Goal: Find contact information: Obtain details needed to contact an individual or organization

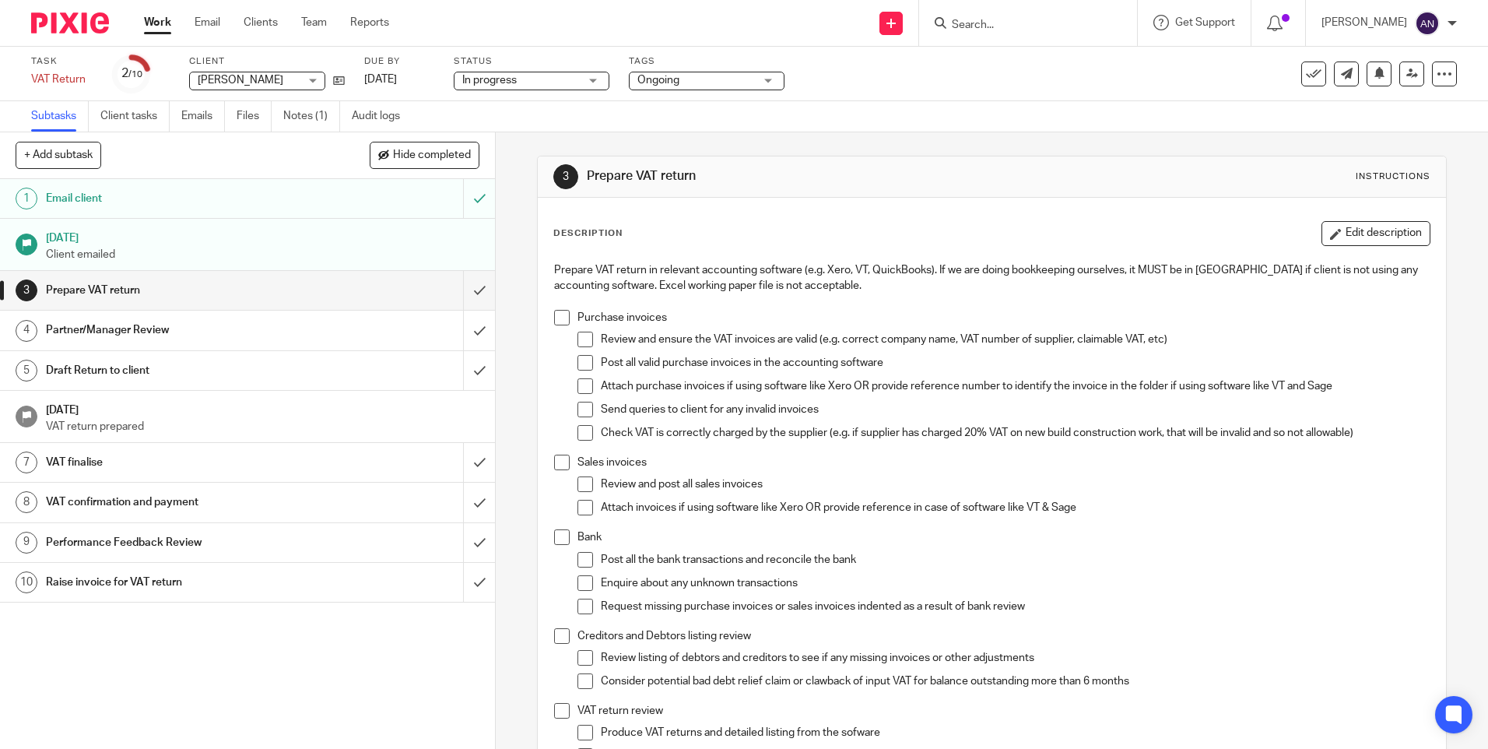
click at [1003, 19] on input "Search" at bounding box center [1021, 26] width 140 height 14
type input "rekha"
click at [1021, 63] on link at bounding box center [1099, 67] width 304 height 36
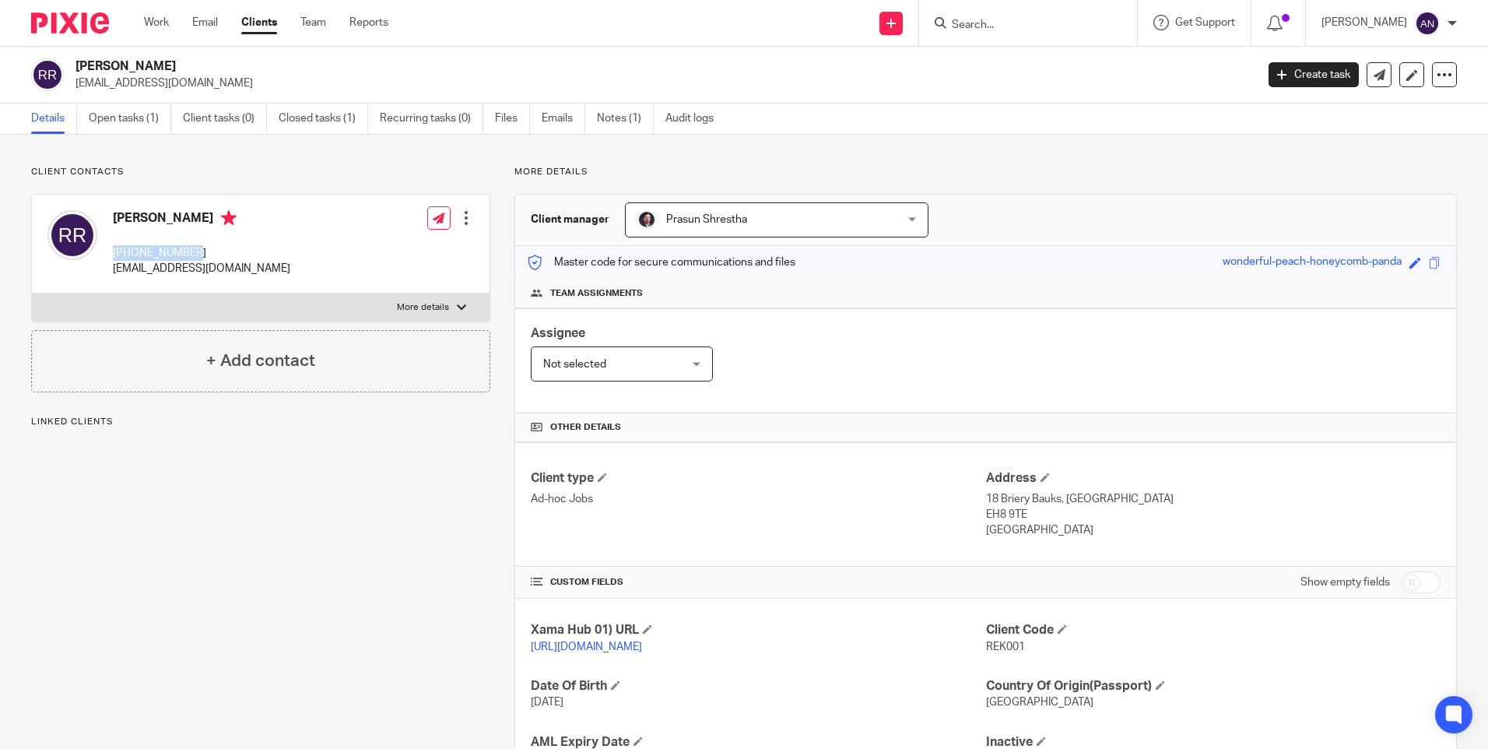
drag, startPoint x: 197, startPoint y: 255, endPoint x: 116, endPoint y: 256, distance: 81.0
click at [116, 256] on p "[PHONE_NUMBER]" at bounding box center [201, 253] width 177 height 16
copy p "+447484928172"
drag, startPoint x: 116, startPoint y: 256, endPoint x: 279, endPoint y: 264, distance: 162.9
click at [279, 264] on div "Rekha Rungoo +447484928172 info@rungooproperties.com Edit contact Create client…" at bounding box center [261, 244] width 458 height 99
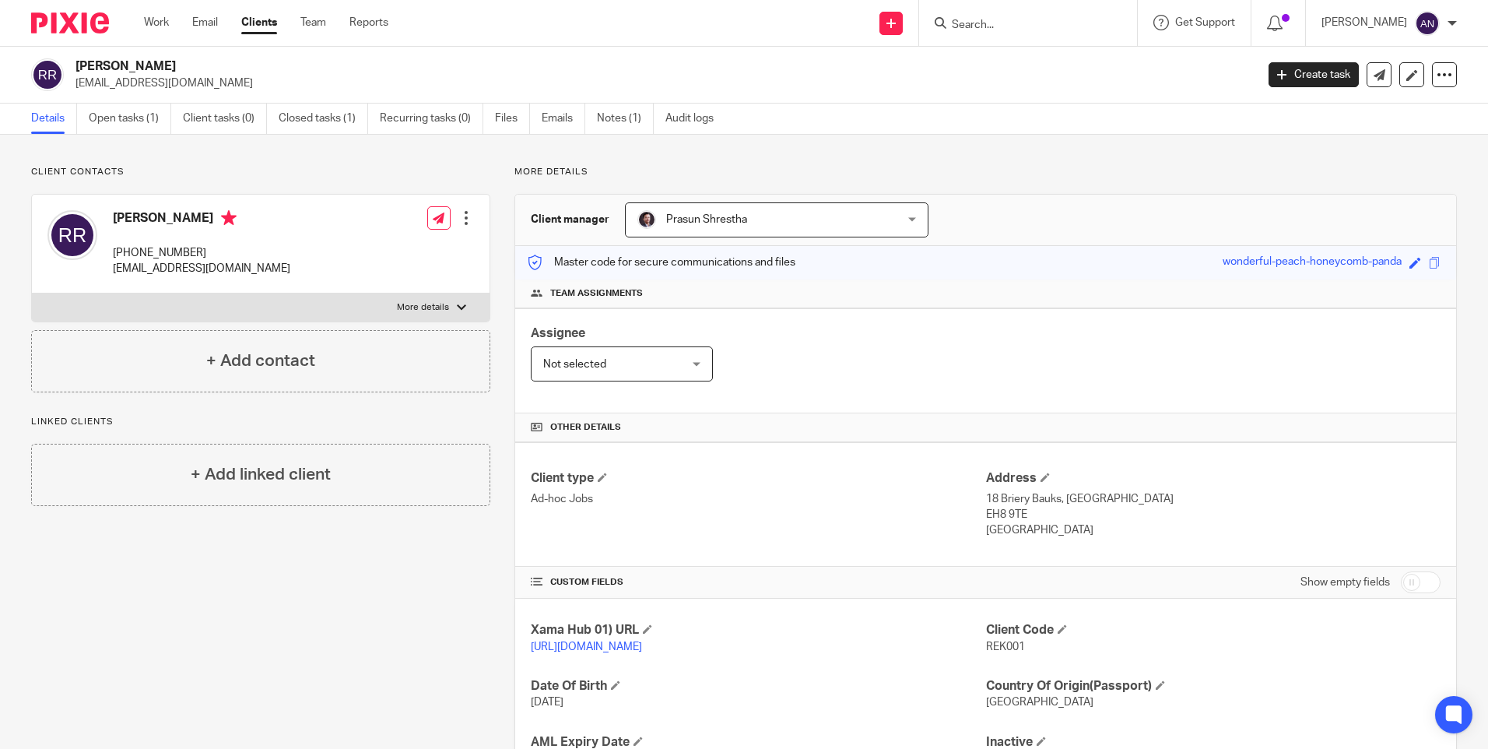
click at [537, 69] on h2 "Rekha Rungoo" at bounding box center [544, 66] width 936 height 16
click at [901, 315] on div "Assignee Not selected Not selected Not selected Aarshika Awale Aayush Niraula A…" at bounding box center [985, 360] width 941 height 105
click at [989, 25] on input "Search" at bounding box center [1021, 26] width 140 height 14
click at [1000, 20] on input "Search" at bounding box center [1021, 26] width 140 height 14
click at [390, 574] on div "Client contacts Rekha Rungoo +447484928172 info@rungooproperties.com Edit conta…" at bounding box center [248, 506] width 483 height 680
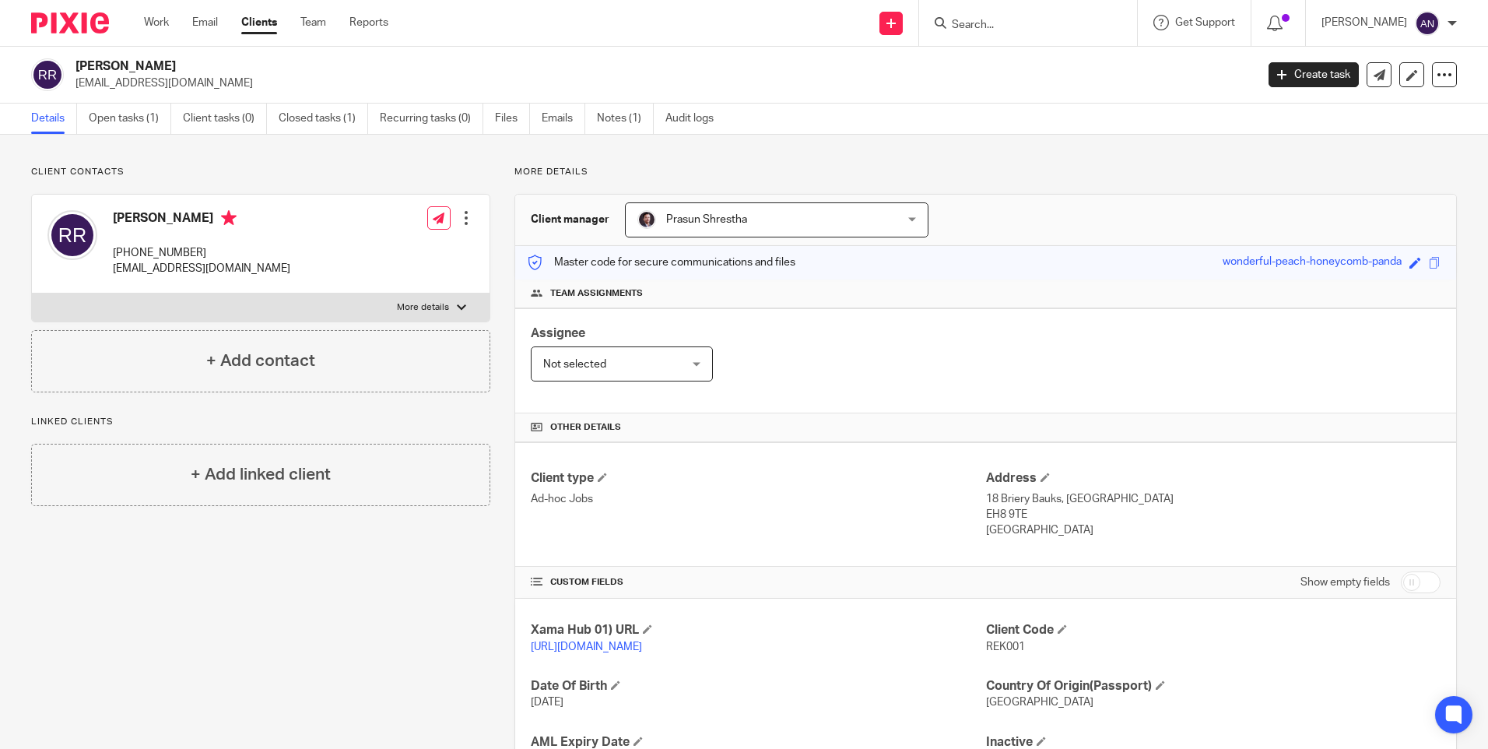
click at [975, 19] on input "Search" at bounding box center [1021, 26] width 140 height 14
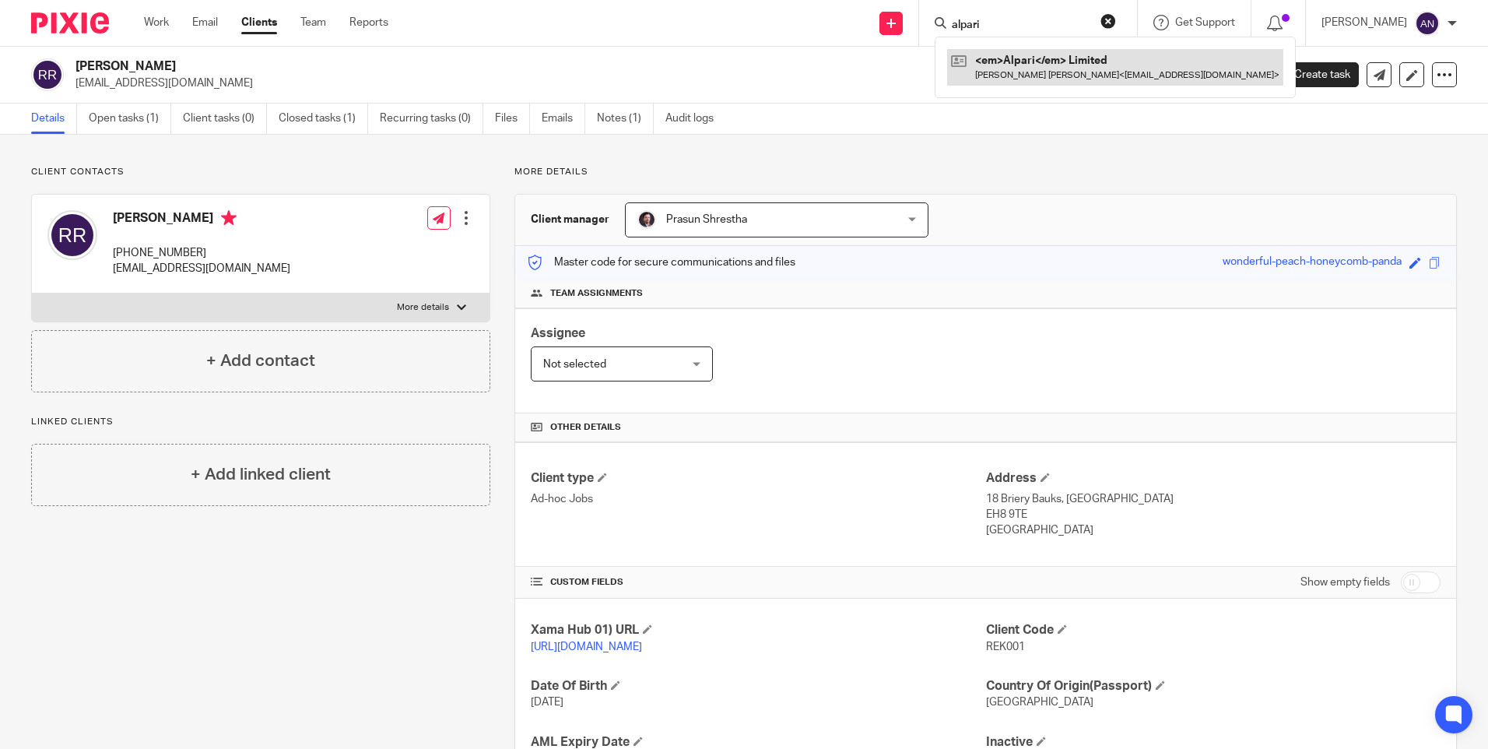
type input "alpari"
click at [1020, 65] on link at bounding box center [1115, 67] width 336 height 36
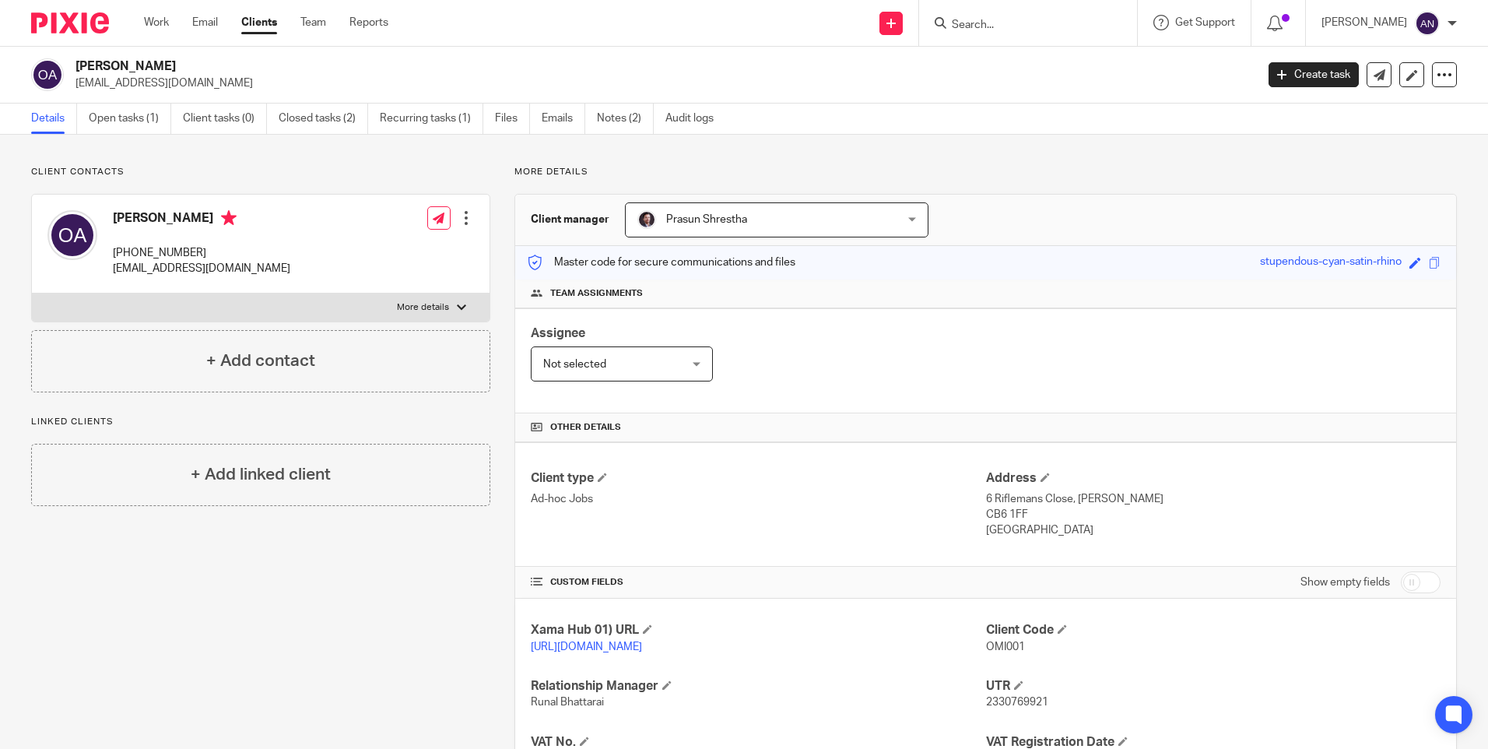
click at [989, 19] on input "Search" at bounding box center [1021, 26] width 140 height 14
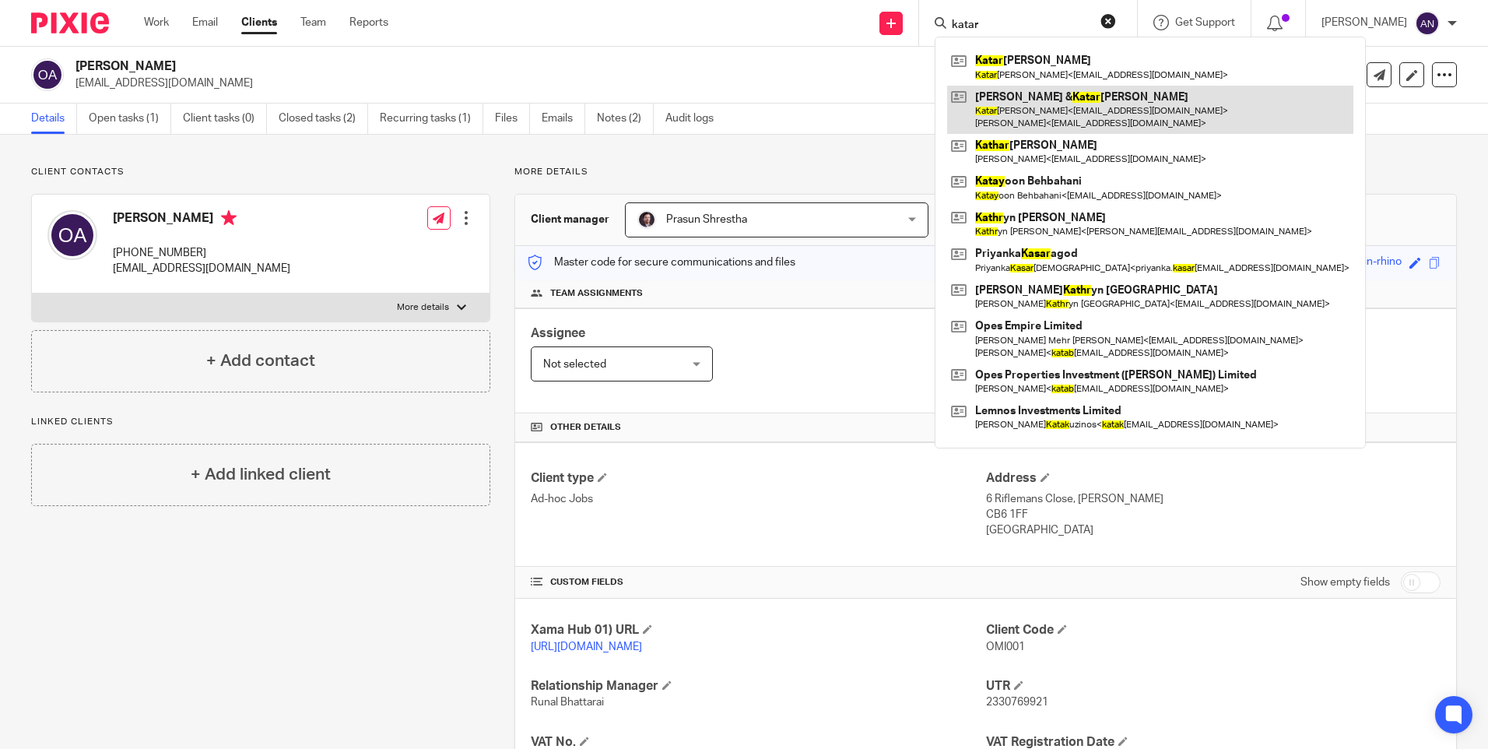
type input "katar"
click at [1049, 109] on link at bounding box center [1150, 110] width 406 height 48
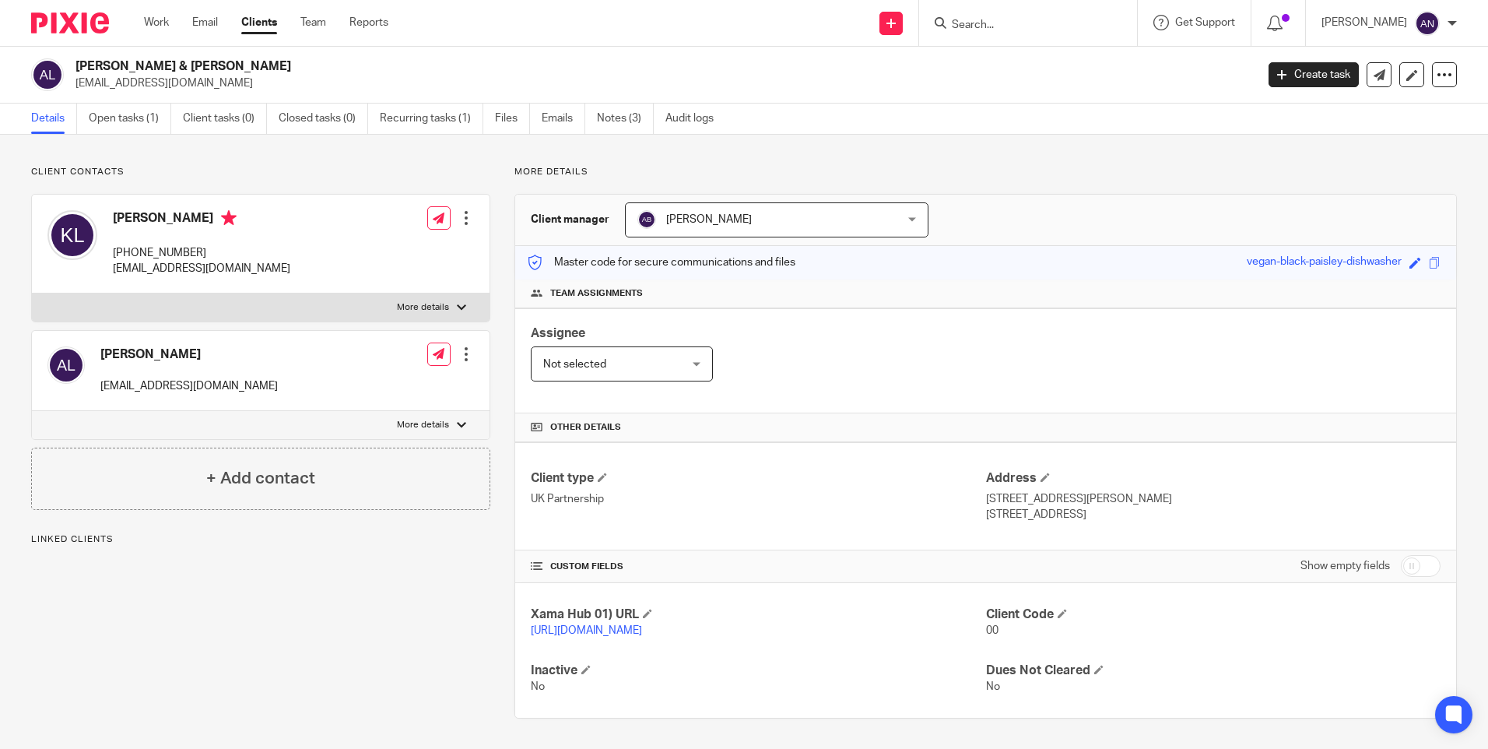
drag, startPoint x: 0, startPoint y: 0, endPoint x: 111, endPoint y: 258, distance: 281.4
click at [111, 258] on div "Katarzyna Lekstan +44 786 477 4709 kasialekstan@yahoo.com" at bounding box center [168, 243] width 243 height 83
copy p "+44 786 477 4709"
click at [1000, 19] on input "Search" at bounding box center [1021, 26] width 140 height 14
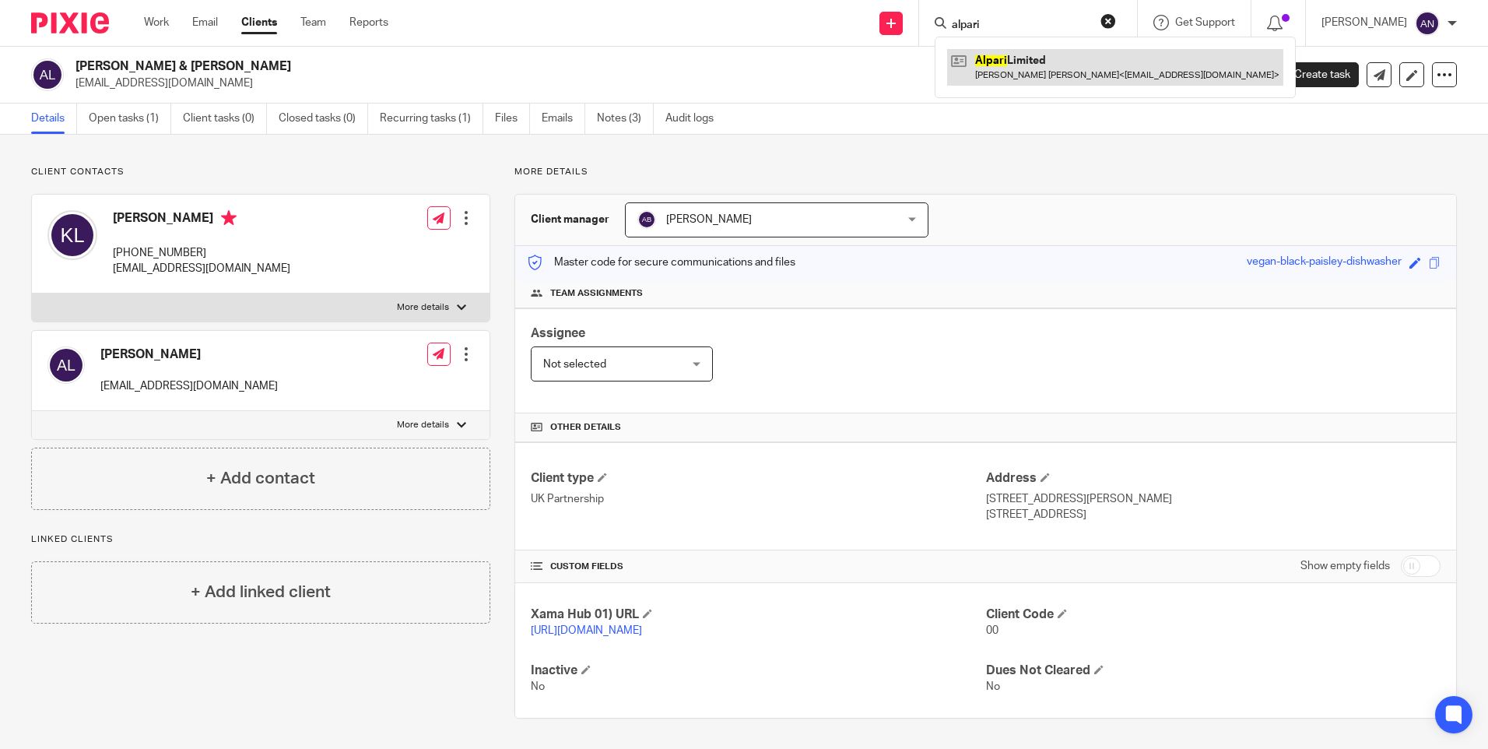
type input "alpari"
click at [1003, 70] on link at bounding box center [1115, 67] width 336 height 36
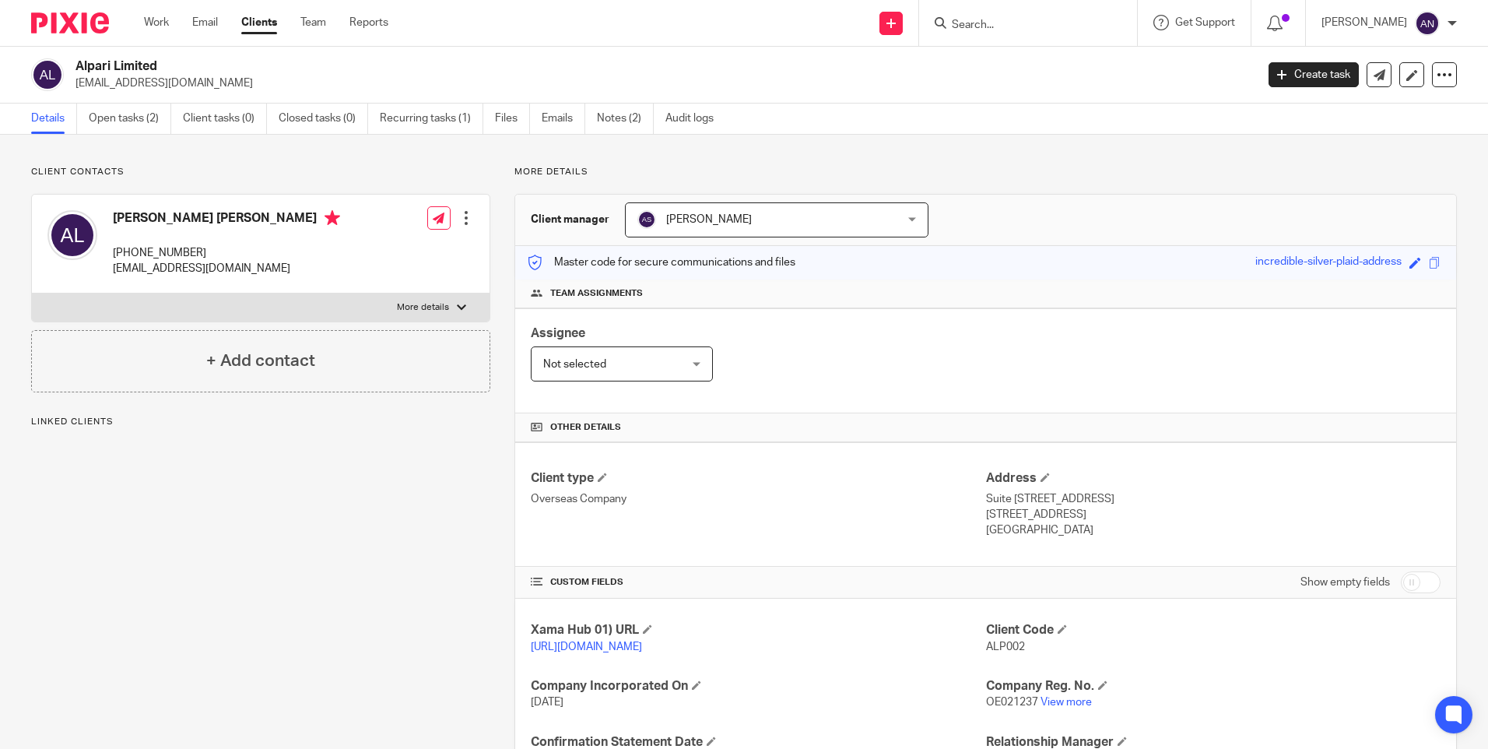
click at [1173, 157] on div "Client contacts [PERSON_NAME] [PERSON_NAME] [PHONE_NUMBER] [EMAIL_ADDRESS][DOMA…" at bounding box center [744, 506] width 1488 height 743
click at [1140, 170] on p "More details" at bounding box center [986, 172] width 943 height 12
click at [835, 153] on div "Client contacts Anne Elizabeth Colomba Weisman Leob +35677980186 gialpar@pm.me …" at bounding box center [744, 506] width 1488 height 743
click at [151, 26] on link "Work" at bounding box center [156, 23] width 25 height 16
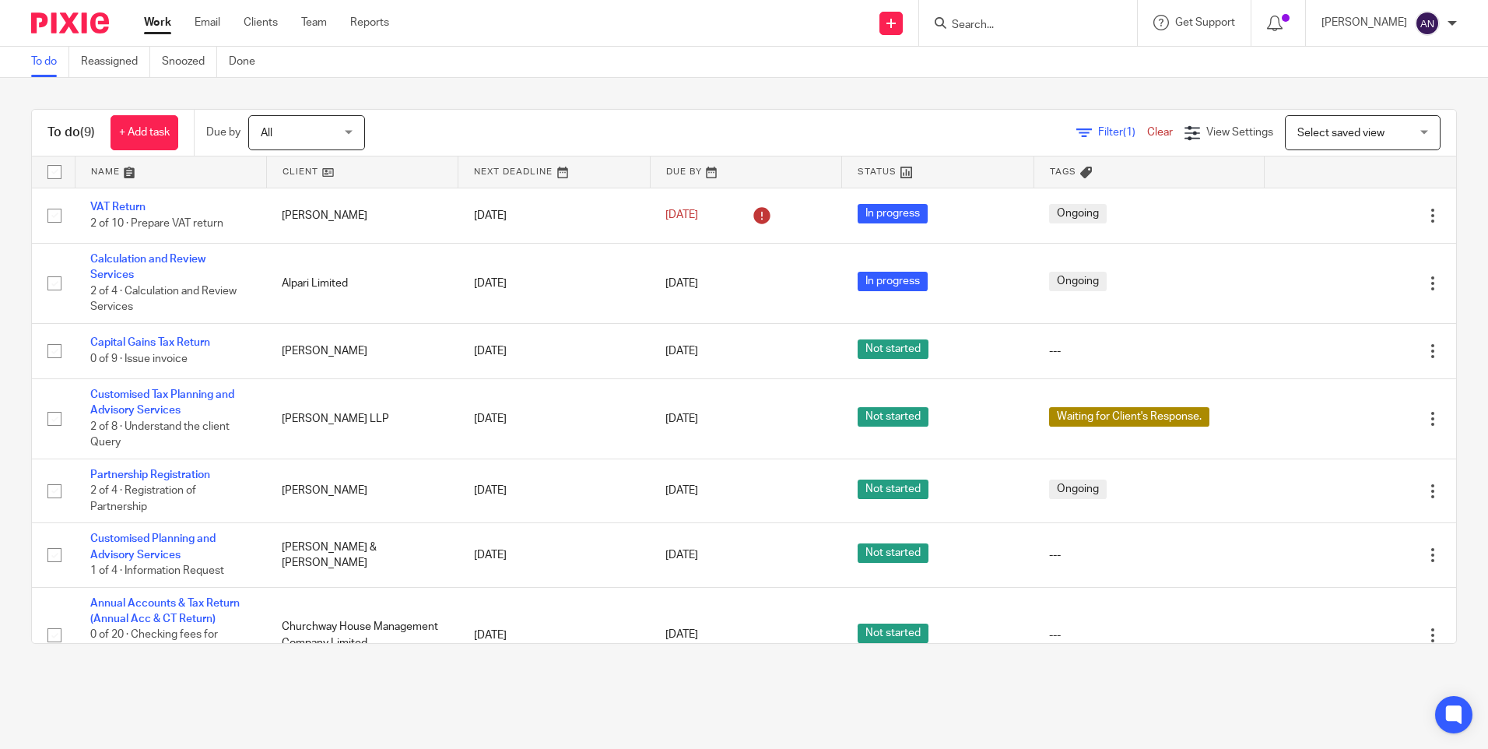
click at [455, 95] on div "To do (9) + Add task Due by All All [DATE] [DATE] This week Next week This mont…" at bounding box center [744, 376] width 1488 height 597
click at [455, 95] on div "To do (9) + Add task Due by All All Today Tomorrow This week Next week This mon…" at bounding box center [744, 376] width 1488 height 597
click at [457, 97] on div "To do (9) + Add task Due by All All Today Tomorrow This week Next week This mon…" at bounding box center [744, 376] width 1488 height 597
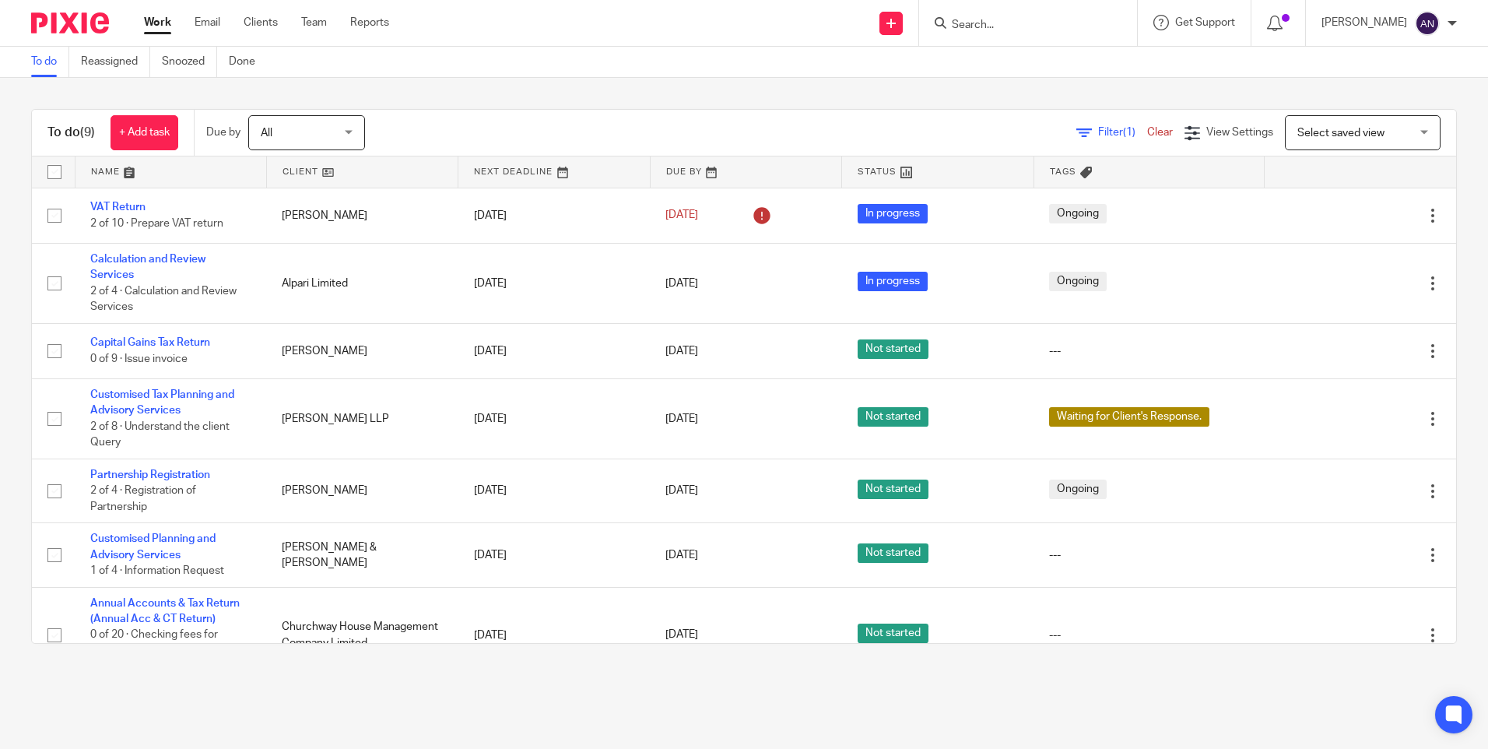
click at [458, 97] on div "To do (9) + Add task Due by All All Today Tomorrow This week Next week This mon…" at bounding box center [744, 376] width 1488 height 597
click at [867, 95] on div "To do (9) + Add task Due by All All Today Tomorrow This week Next week This mon…" at bounding box center [744, 376] width 1488 height 597
click at [924, 91] on div "To do (9) + Add task Due by All All Today Tomorrow This week Next week This mon…" at bounding box center [744, 376] width 1488 height 597
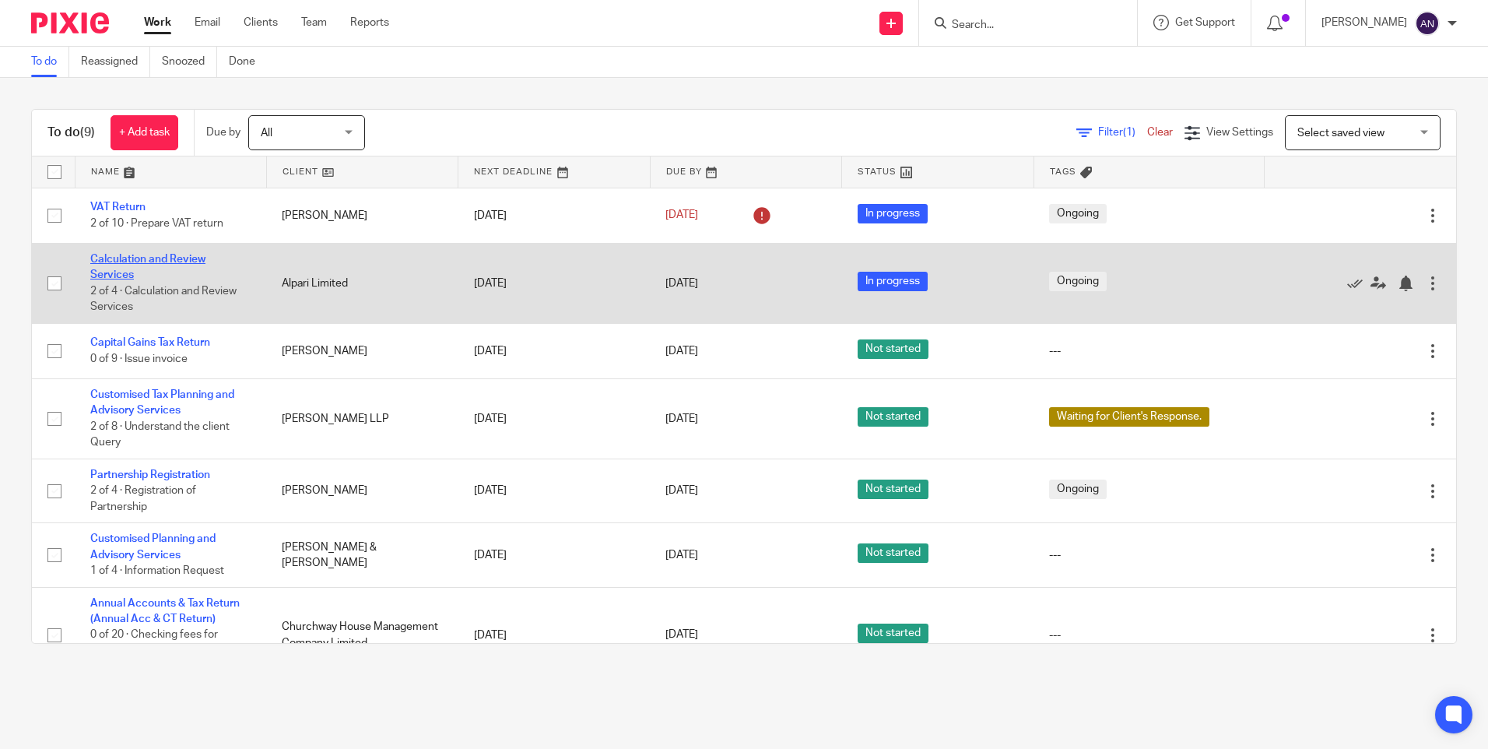
click at [137, 256] on link "Calculation and Review Services" at bounding box center [147, 267] width 115 height 26
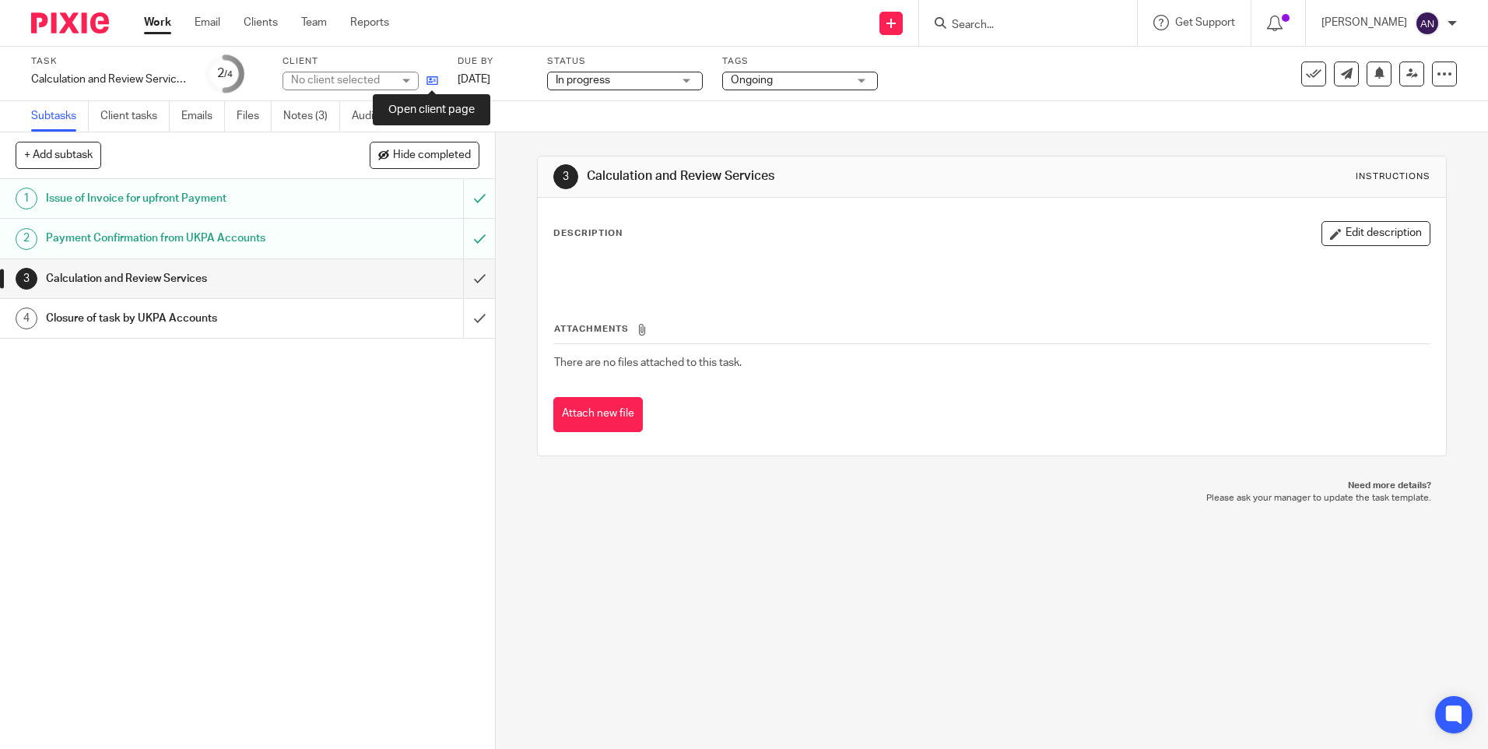
click at [428, 83] on icon at bounding box center [433, 81] width 12 height 12
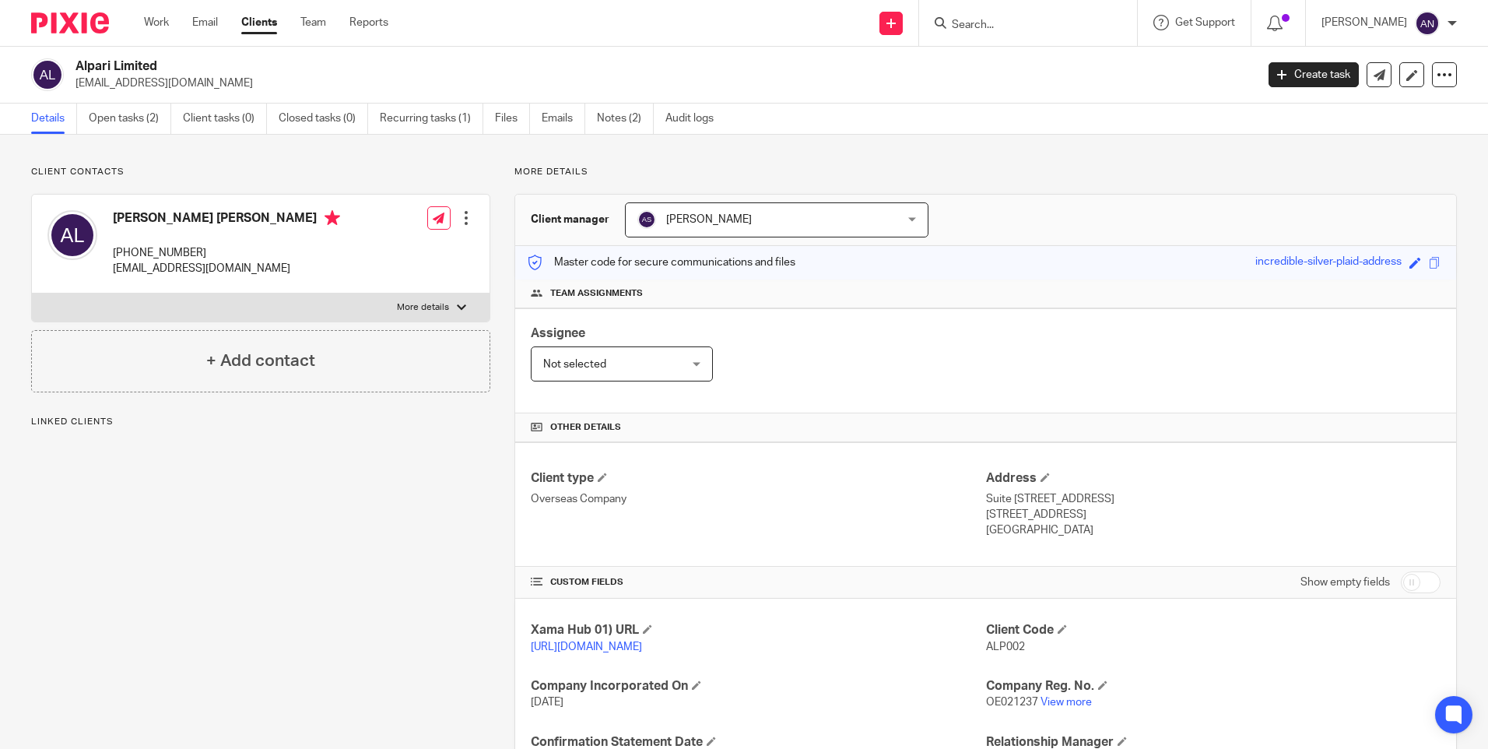
click at [874, 158] on div "Client contacts [PERSON_NAME] [PERSON_NAME] [PHONE_NUMBER] [EMAIL_ADDRESS][DOMA…" at bounding box center [744, 506] width 1488 height 743
click at [135, 105] on link "Open tasks (2)" at bounding box center [130, 119] width 83 height 30
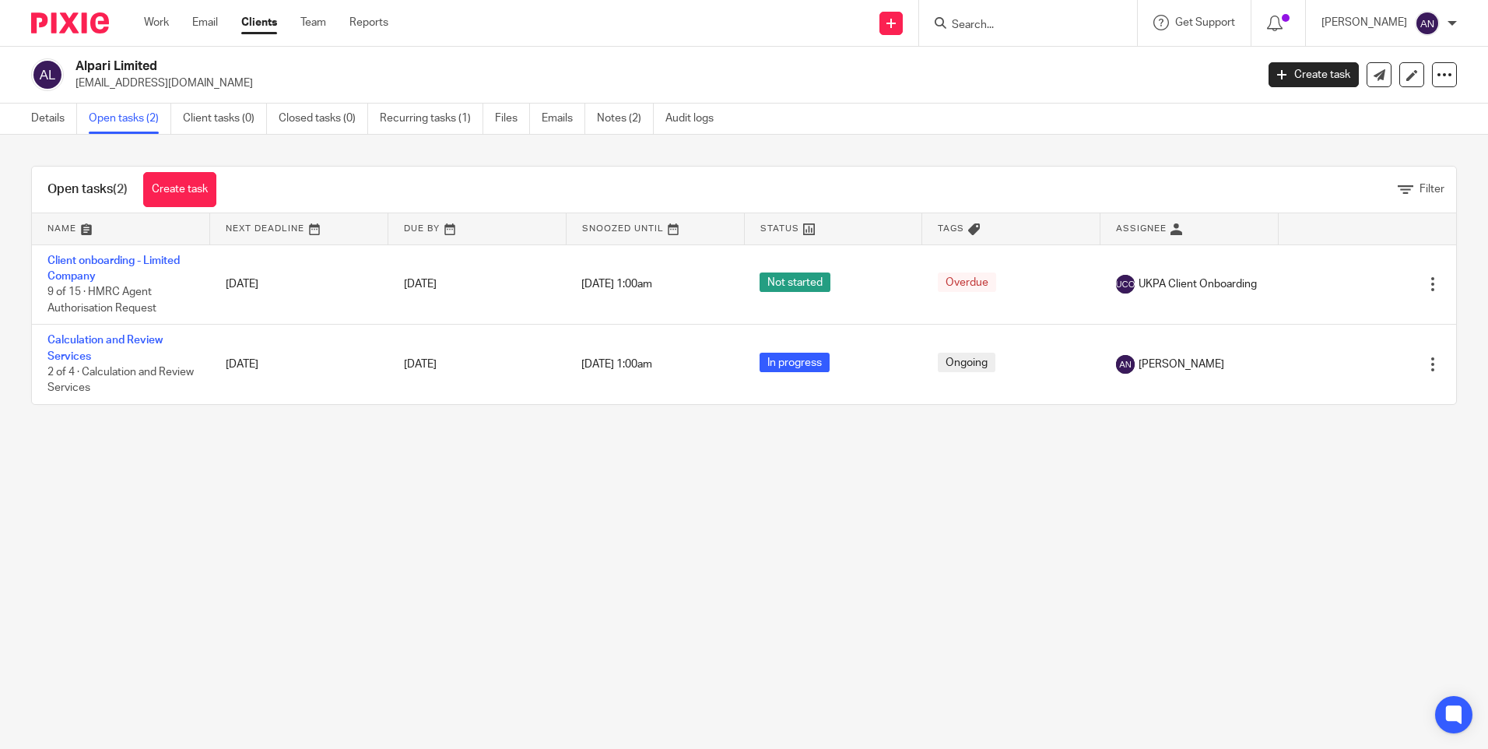
click at [251, 532] on main "Alpari Limited [EMAIL_ADDRESS][DOMAIN_NAME] Create task Update from Companies H…" at bounding box center [744, 374] width 1488 height 749
click at [251, 524] on main "Alpari Limited gialpar@pm.me Create task Update from Companies House Export dat…" at bounding box center [744, 374] width 1488 height 749
click at [431, 508] on main "Alpari Limited gialpar@pm.me Create task Update from Companies House Export dat…" at bounding box center [744, 374] width 1488 height 749
click at [862, 146] on div "Open tasks (2) Create task Filter Name Next Deadline Due By Snoozed Until Statu…" at bounding box center [744, 285] width 1488 height 301
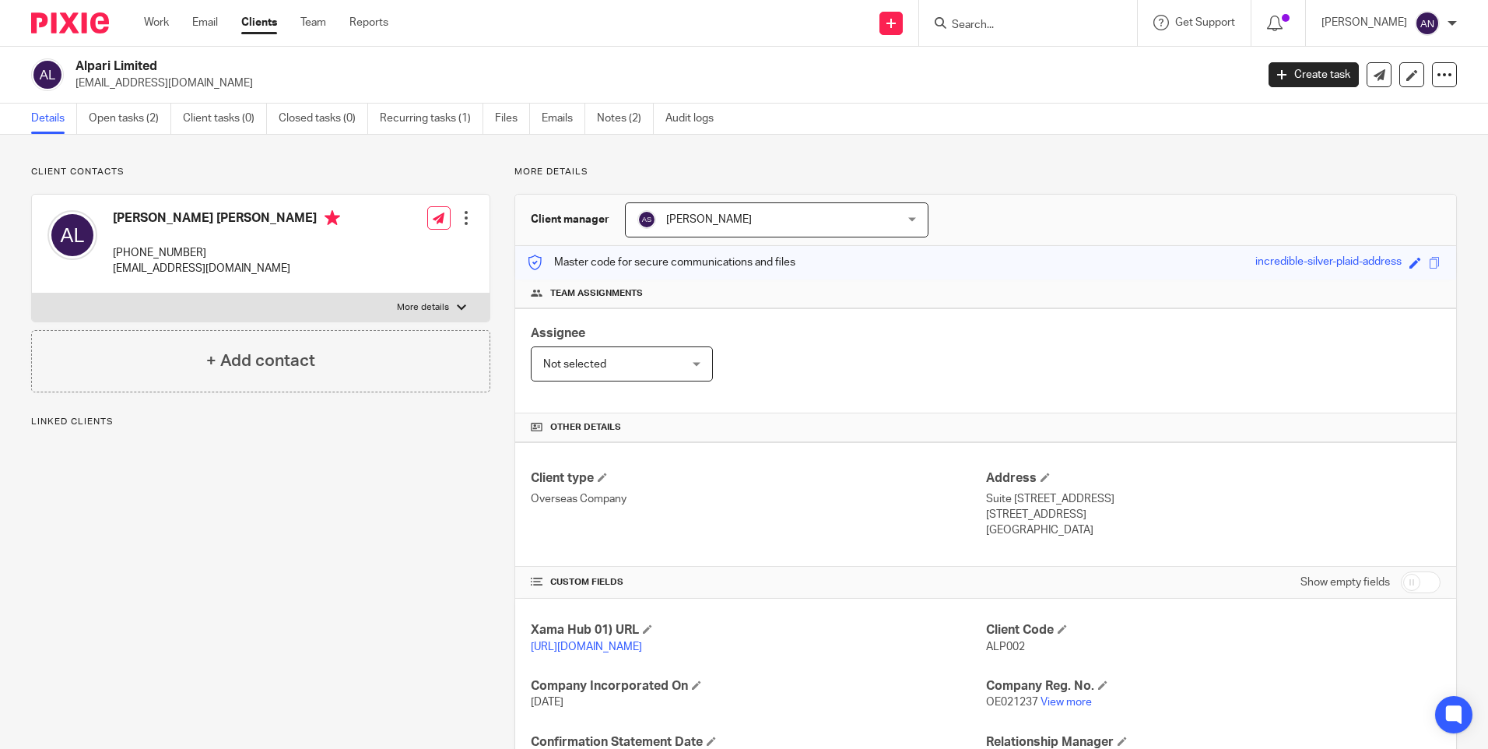
scroll to position [145, 0]
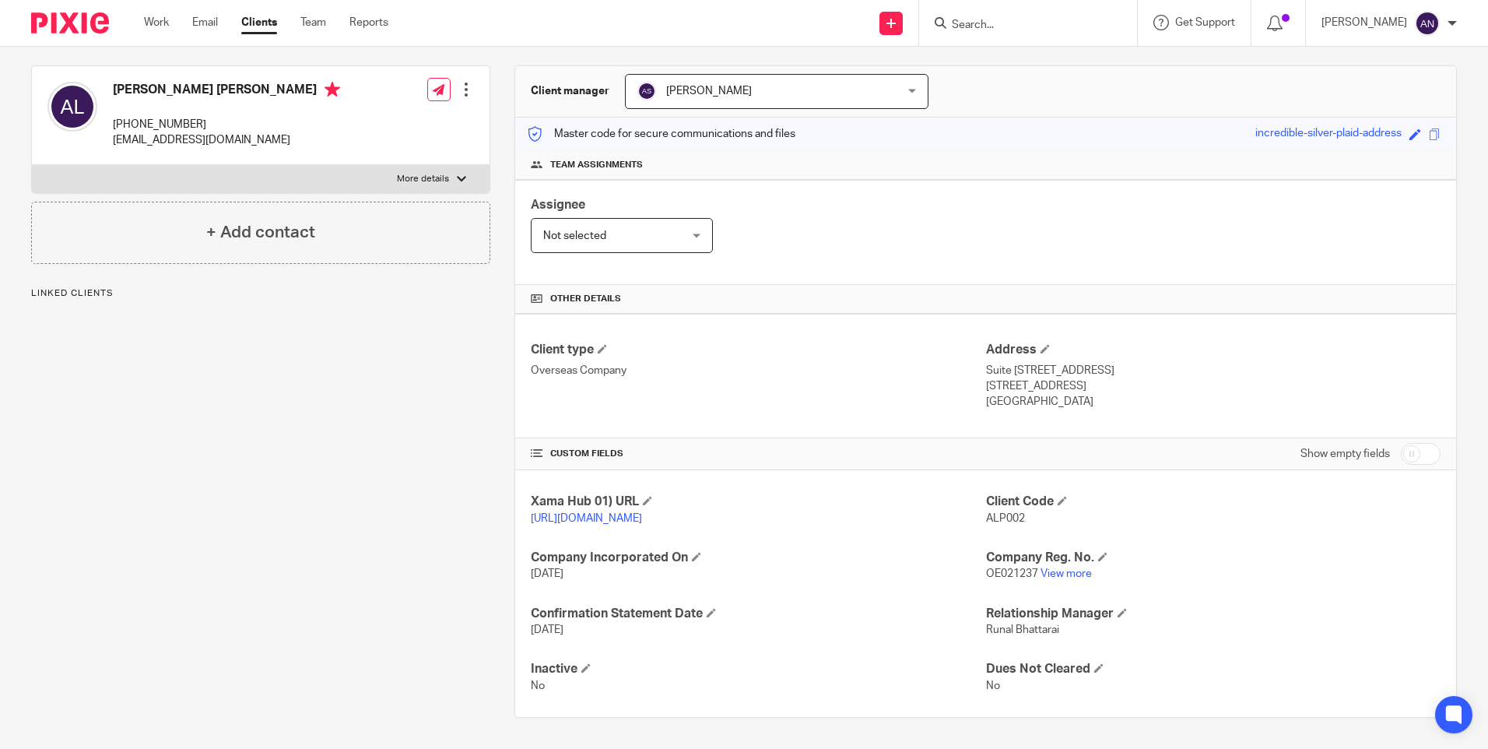
drag, startPoint x: 800, startPoint y: 572, endPoint x: 997, endPoint y: 573, distance: 197.7
click at [809, 572] on p "[DATE]" at bounding box center [758, 574] width 455 height 16
click at [1050, 575] on link "View more" at bounding box center [1066, 573] width 51 height 11
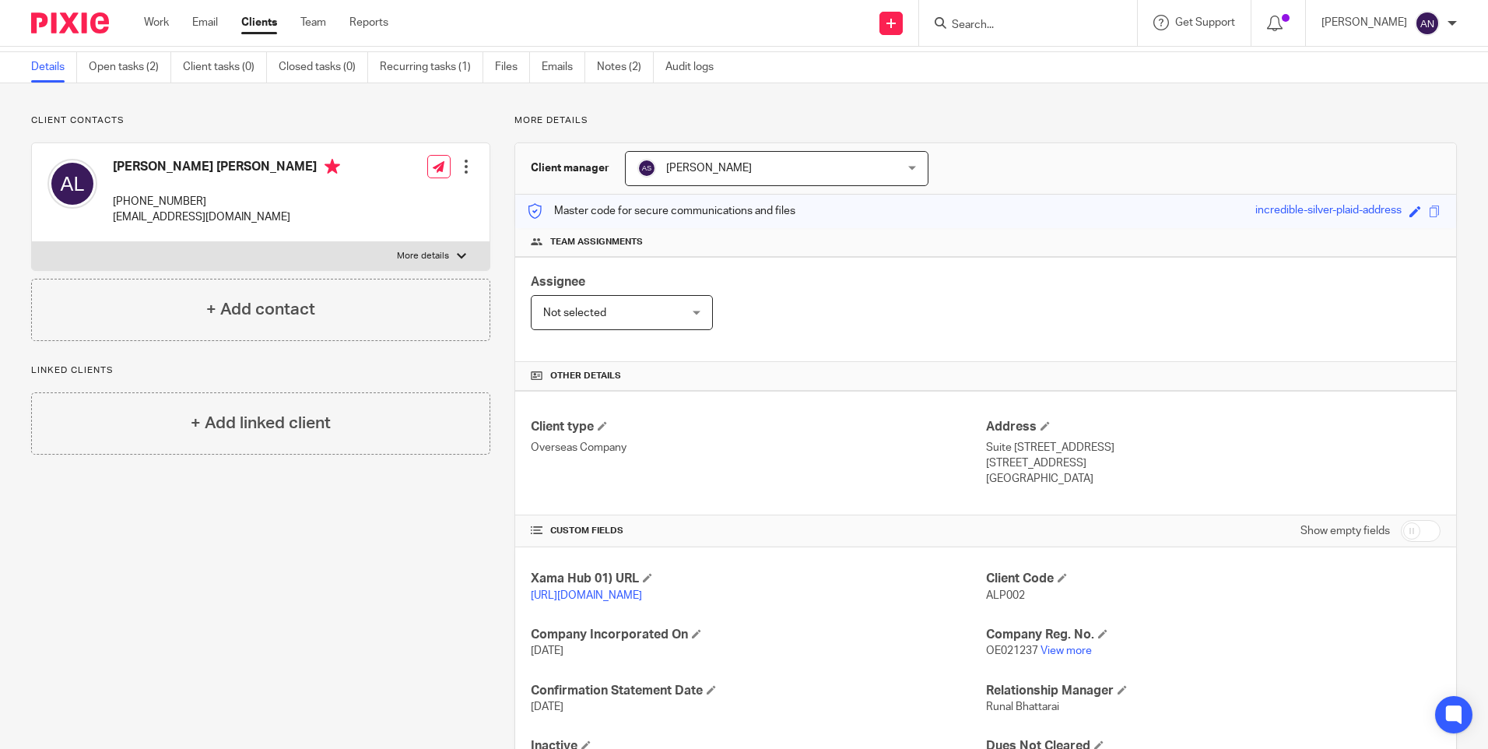
scroll to position [0, 0]
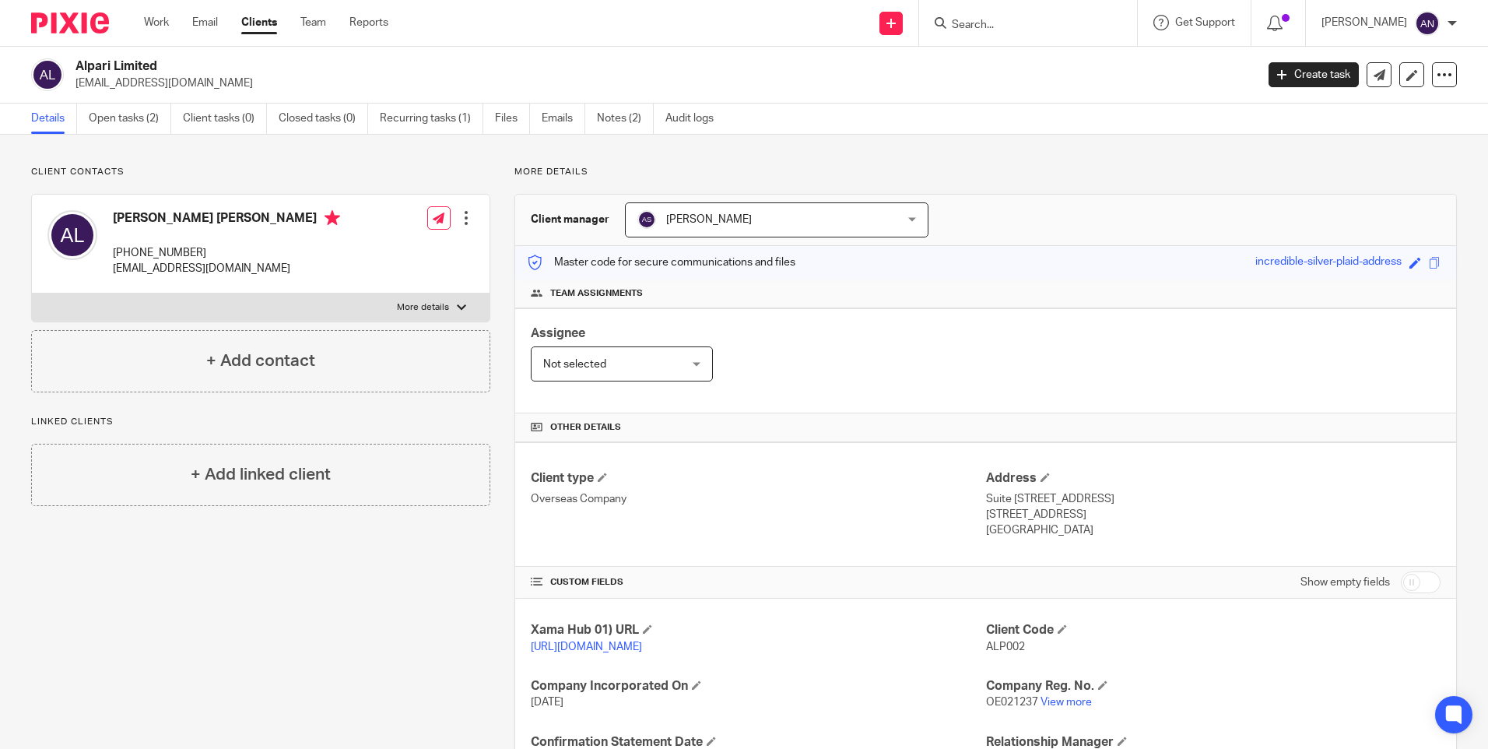
click at [1023, 162] on div "Client contacts [PERSON_NAME] [PERSON_NAME] [PHONE_NUMBER] [EMAIL_ADDRESS][DOMA…" at bounding box center [744, 506] width 1488 height 743
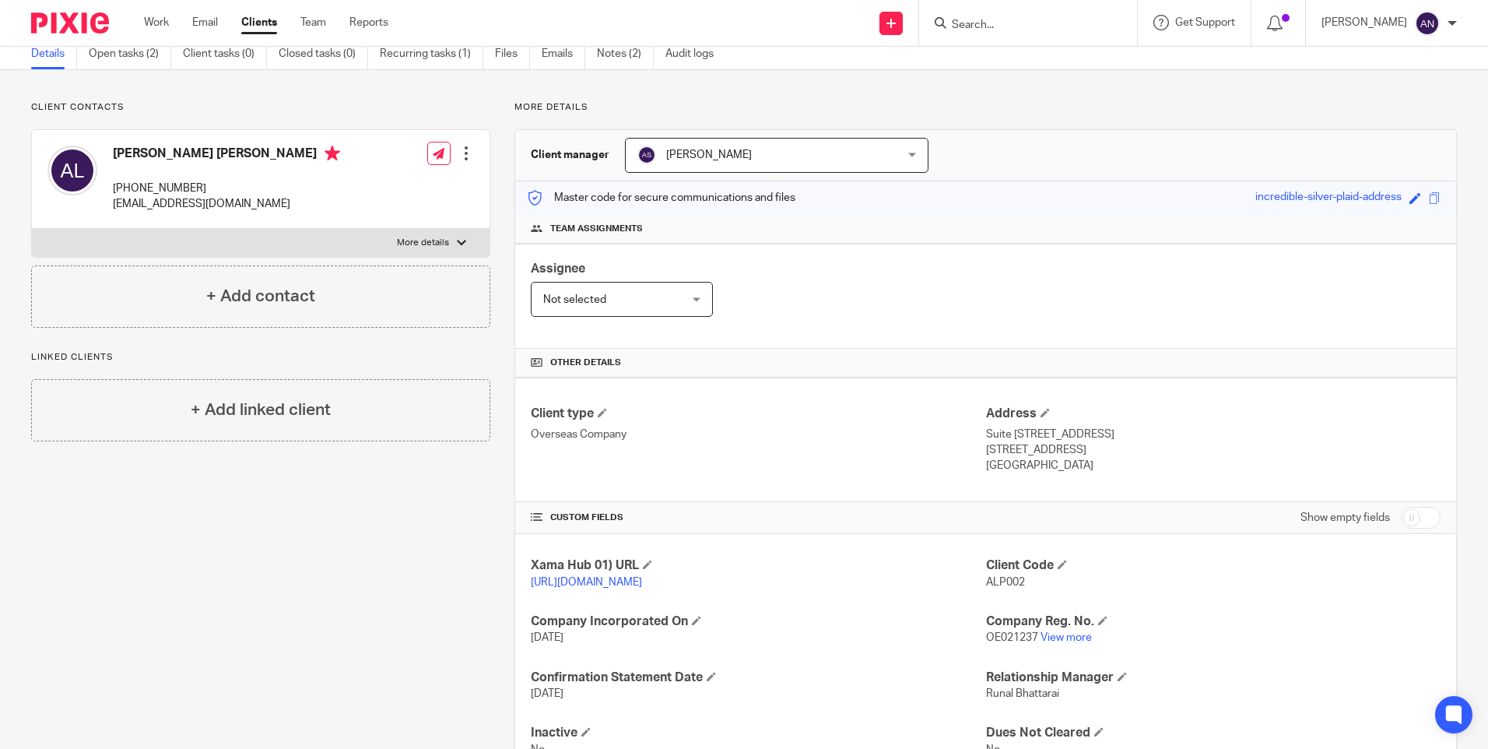
scroll to position [145, 0]
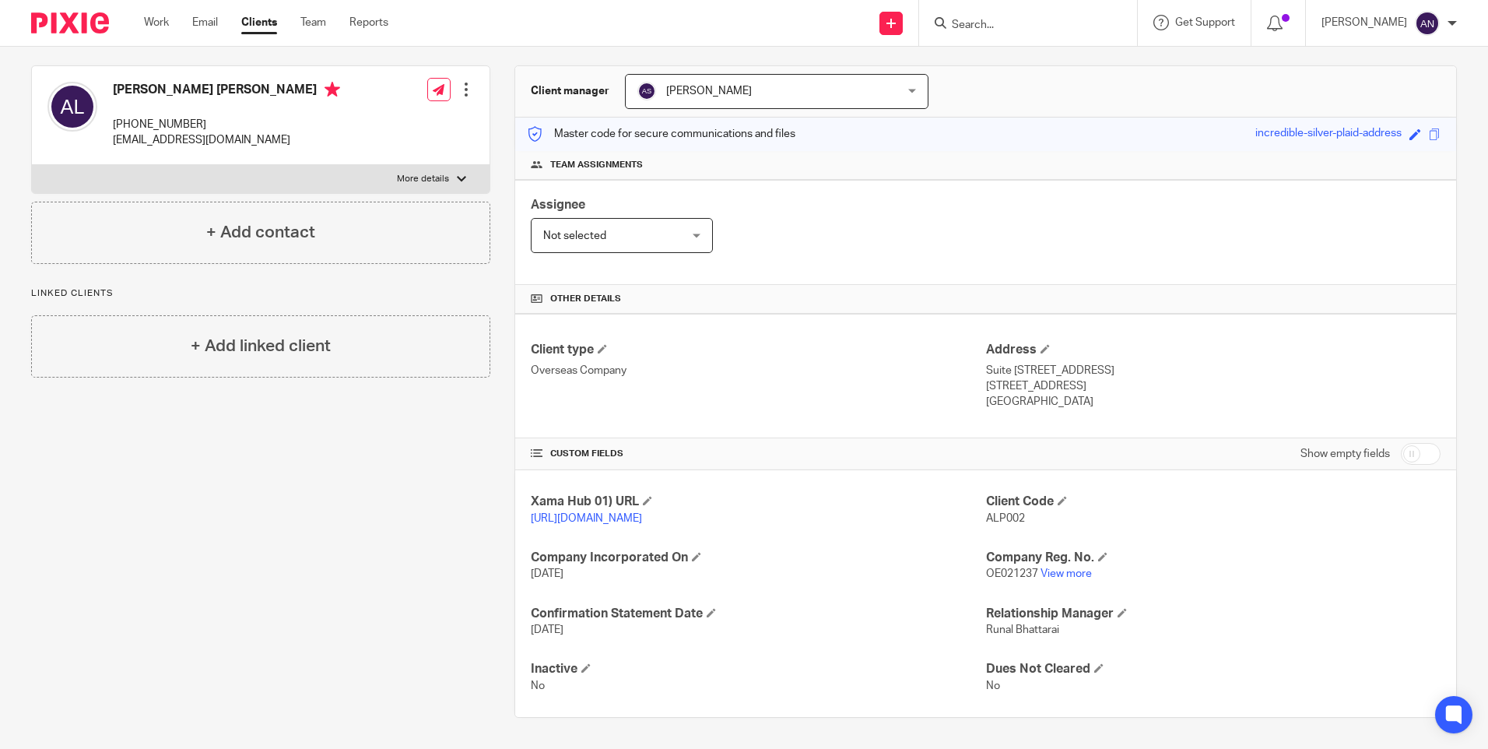
click at [771, 655] on div "Xama Hub 01) URL [URL][DOMAIN_NAME] Client Code ALP002 Company Incorporated On …" at bounding box center [985, 593] width 941 height 247
click at [790, 653] on div "Xama Hub 01) URL [URL][DOMAIN_NAME] Client Code ALP002 Company Incorporated On …" at bounding box center [985, 593] width 941 height 247
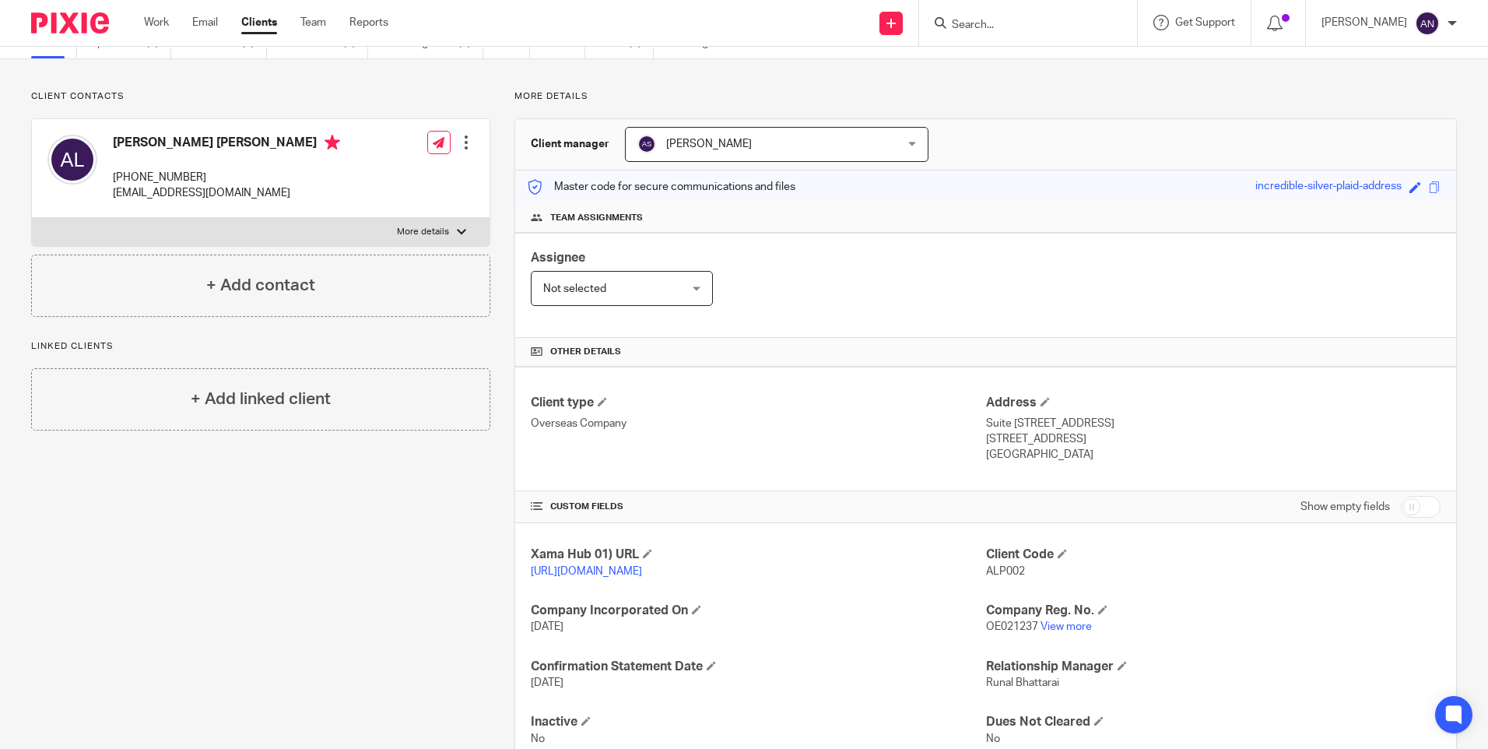
scroll to position [0, 0]
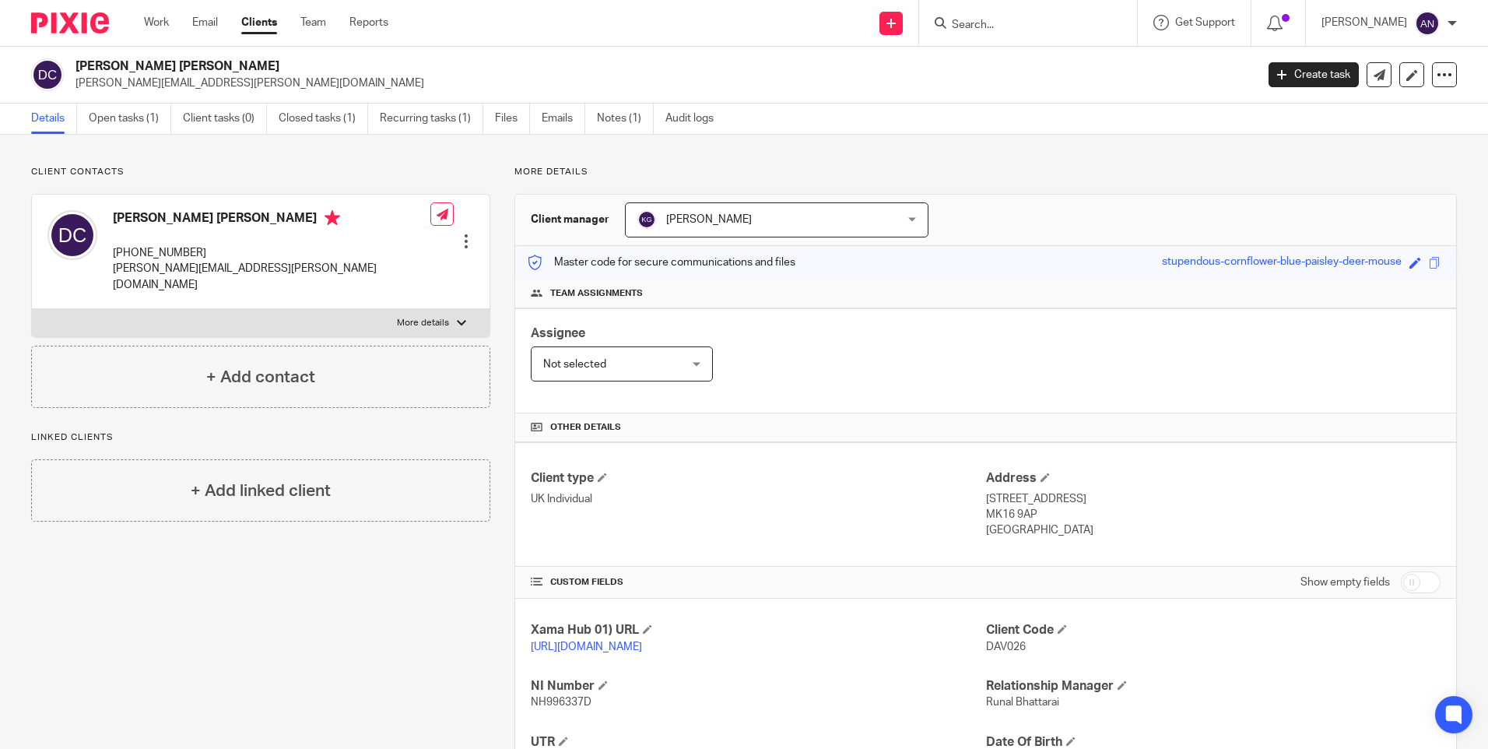
scroll to position [44, 0]
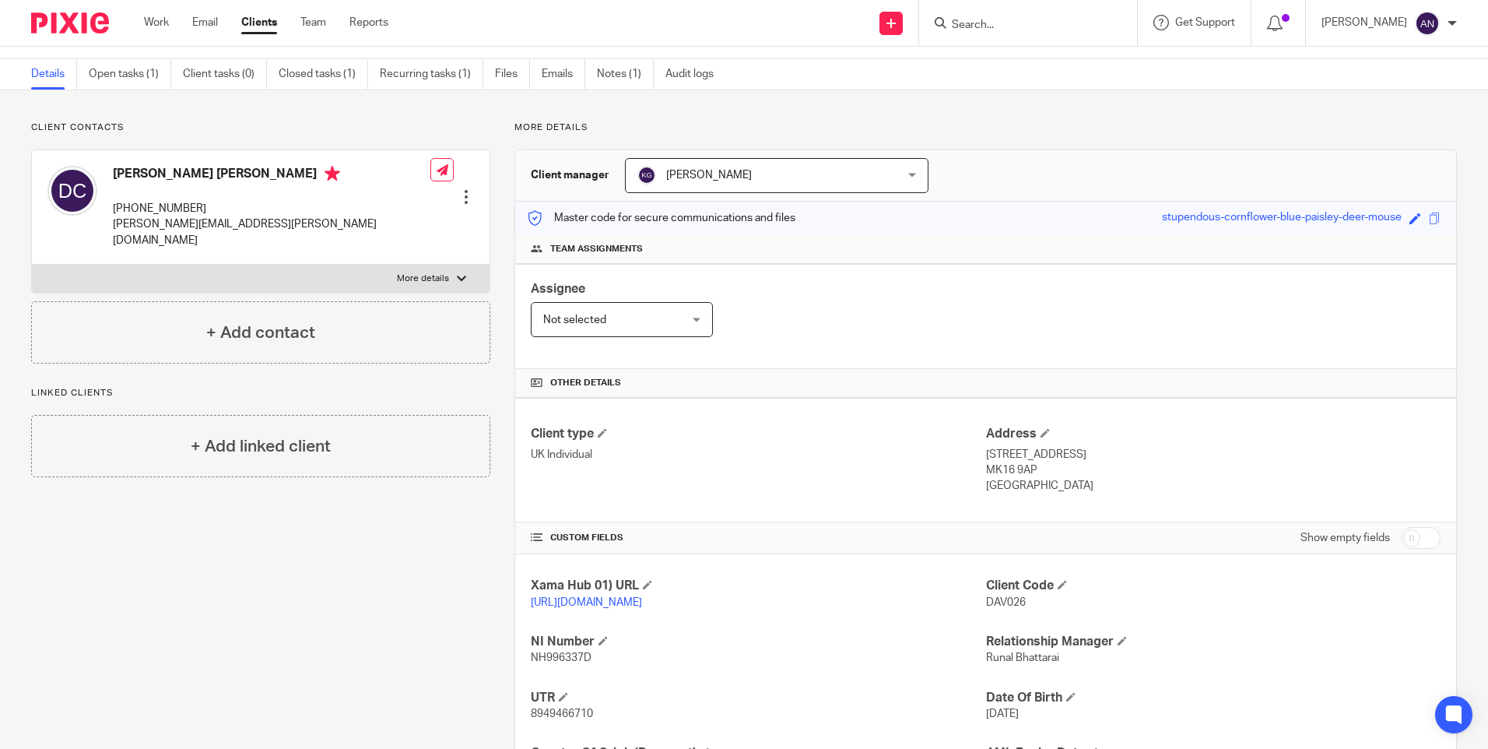
click at [973, 340] on div "Assignee Not selected Not selected Not selected [PERSON_NAME] [PERSON_NAME] [PE…" at bounding box center [985, 316] width 941 height 105
click at [789, 283] on div "Assignee Not selected Not selected Not selected [PERSON_NAME] [PERSON_NAME] [PE…" at bounding box center [985, 316] width 941 height 105
click at [787, 283] on div "Assignee Not selected Not selected Not selected [PERSON_NAME] [PERSON_NAME] [PE…" at bounding box center [985, 316] width 941 height 105
click at [795, 286] on div "Assignee Not selected Not selected Not selected [PERSON_NAME] [PERSON_NAME] [PE…" at bounding box center [985, 316] width 941 height 105
